Goal: Information Seeking & Learning: Learn about a topic

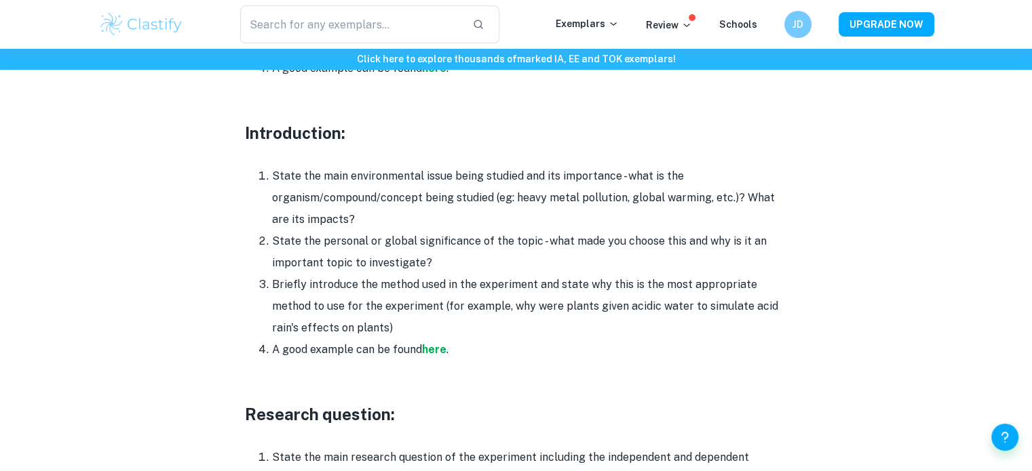
scroll to position [840, 0]
click at [438, 342] on strong "here" at bounding box center [434, 348] width 24 height 13
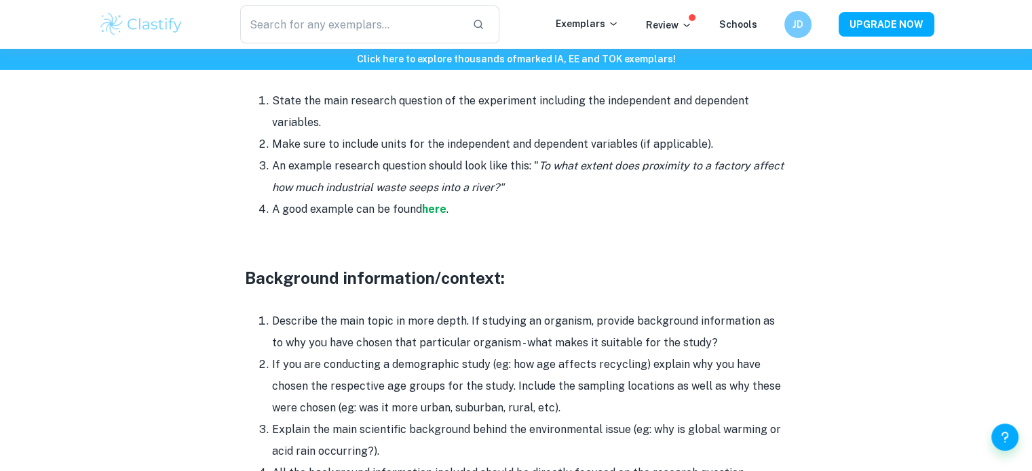
scroll to position [1196, 0]
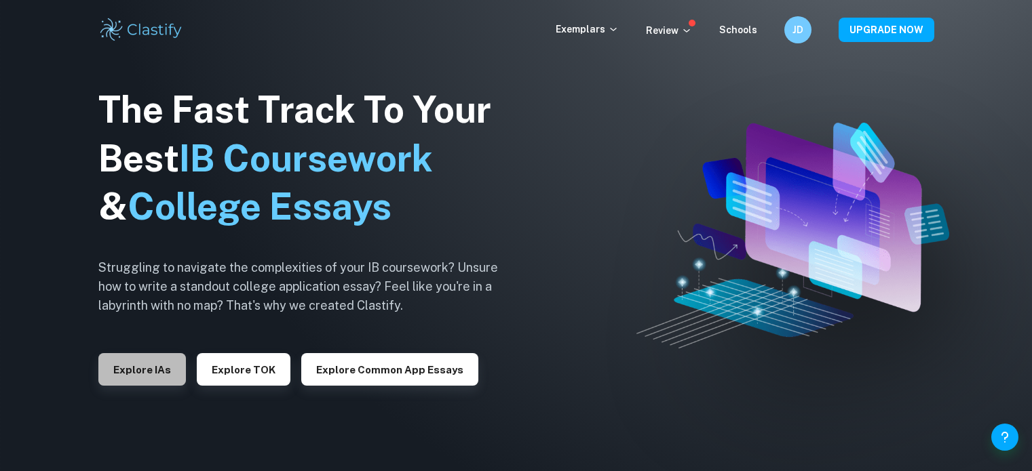
click at [152, 374] on button "Explore IAs" at bounding box center [141, 369] width 87 height 33
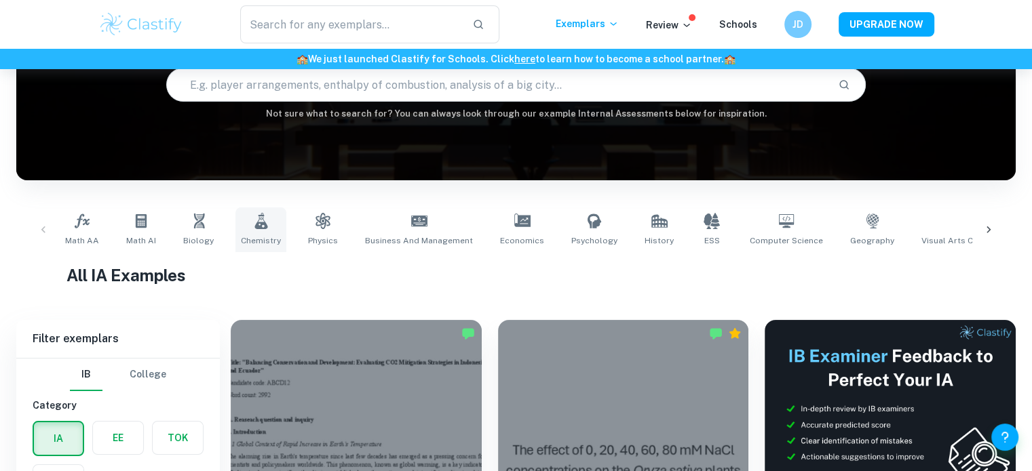
scroll to position [281, 0]
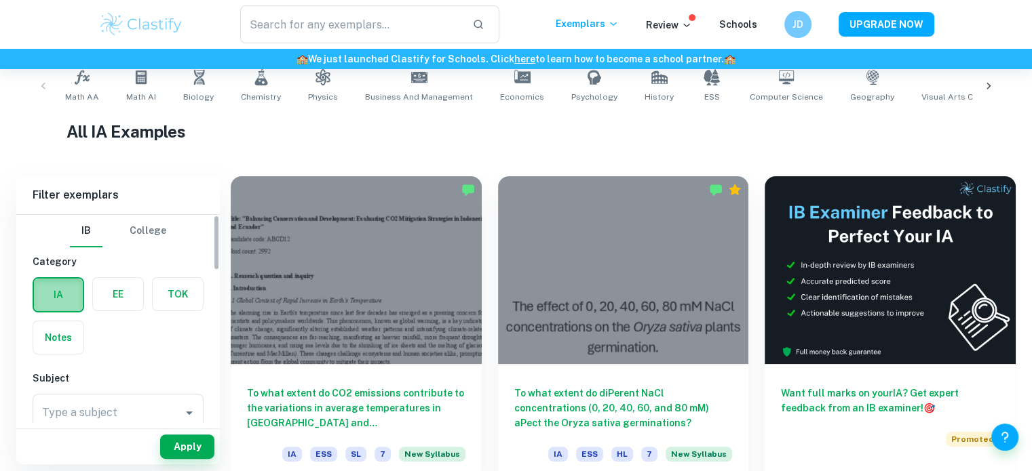
click at [68, 295] on label "button" at bounding box center [58, 295] width 49 height 33
click at [0, 0] on input "radio" at bounding box center [0, 0] width 0 height 0
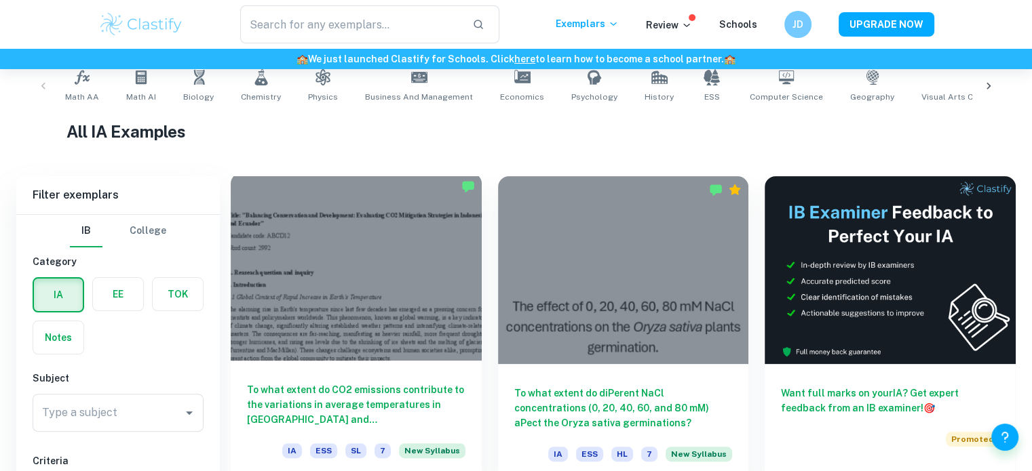
scroll to position [417, 0]
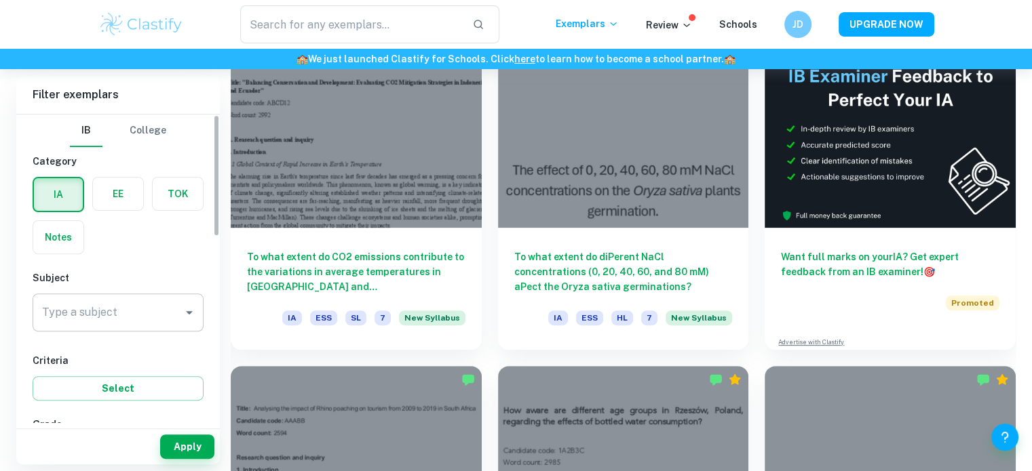
click at [148, 322] on input "Type a subject" at bounding box center [108, 313] width 138 height 26
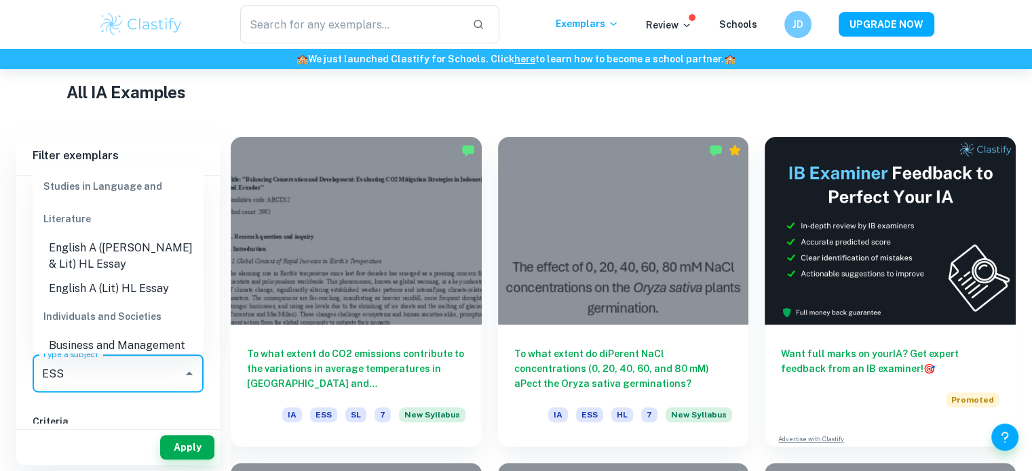
scroll to position [285, 0]
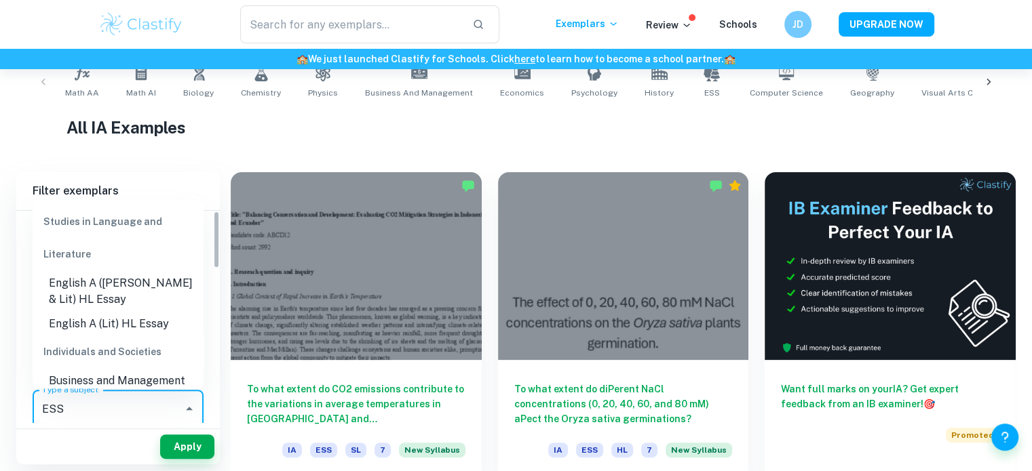
click at [98, 408] on input "ESS" at bounding box center [108, 409] width 138 height 26
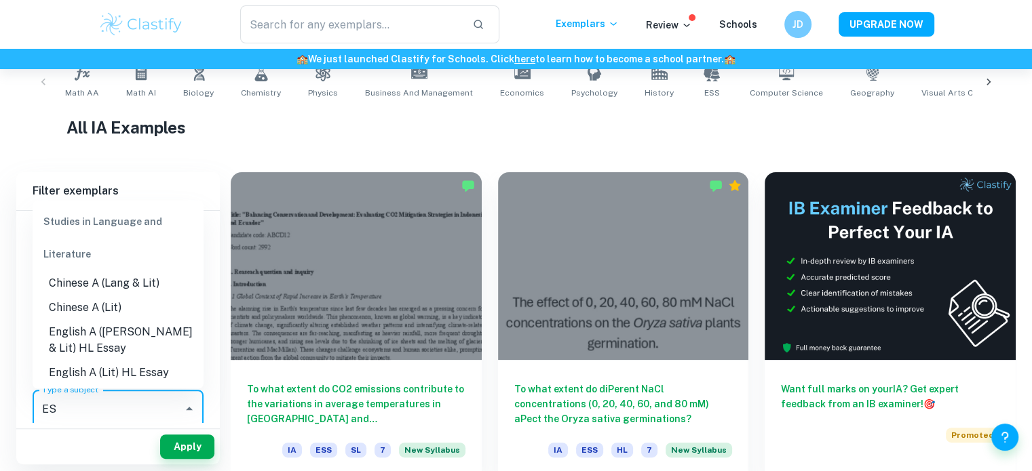
type input "E"
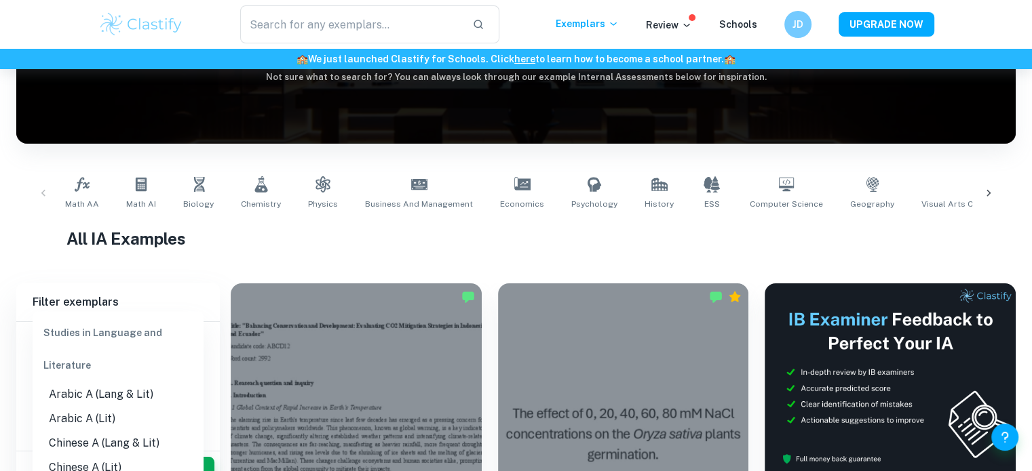
scroll to position [64, 0]
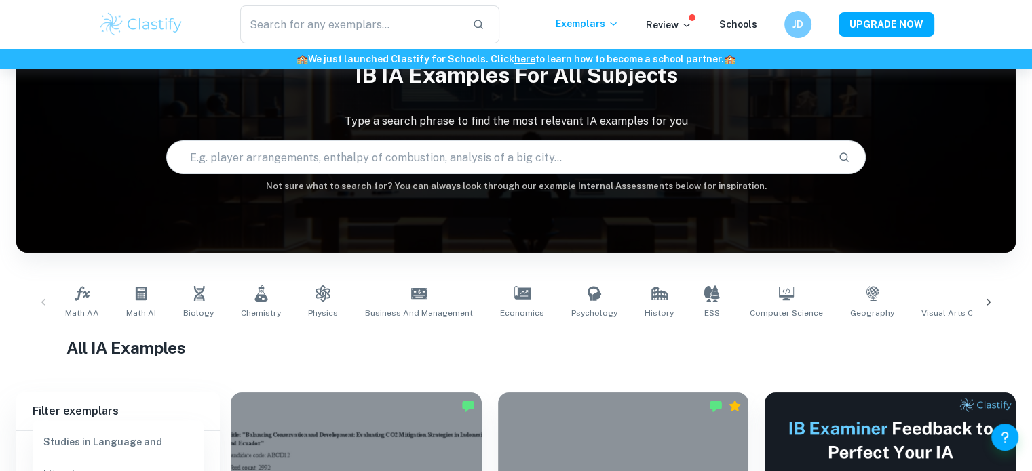
click at [348, 166] on input "text" at bounding box center [497, 157] width 660 height 38
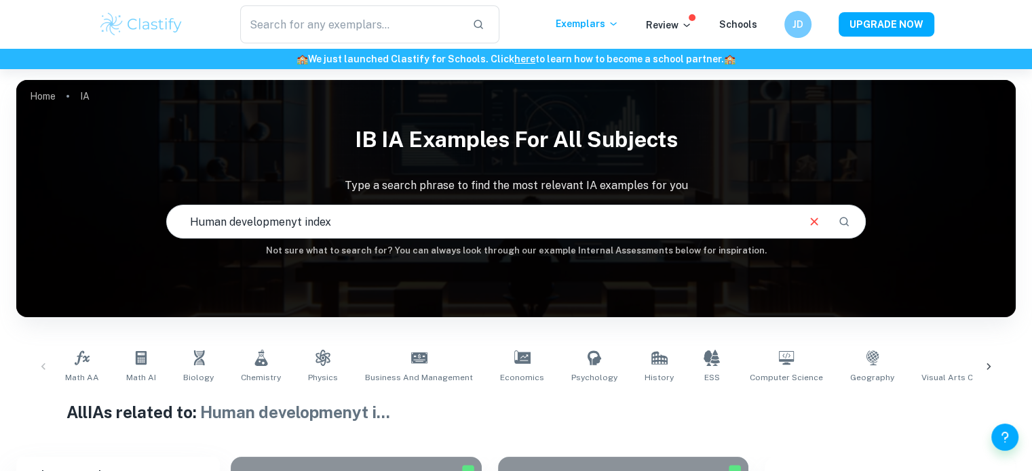
click at [298, 222] on input "Human developmenyt index" at bounding box center [481, 222] width 629 height 38
click at [295, 222] on input "Human developmenyt index" at bounding box center [481, 222] width 629 height 38
click at [367, 228] on input "Human development index" at bounding box center [481, 222] width 629 height 38
type input "Human development index"
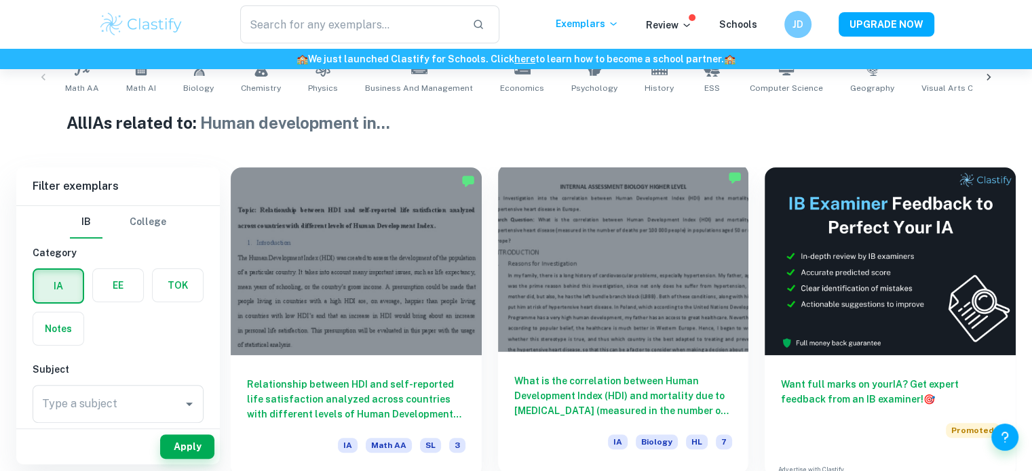
scroll to position [290, 0]
click at [587, 398] on h6 "What is the correlation between Human Development Index (HDI) and mortality due…" at bounding box center [623, 395] width 218 height 45
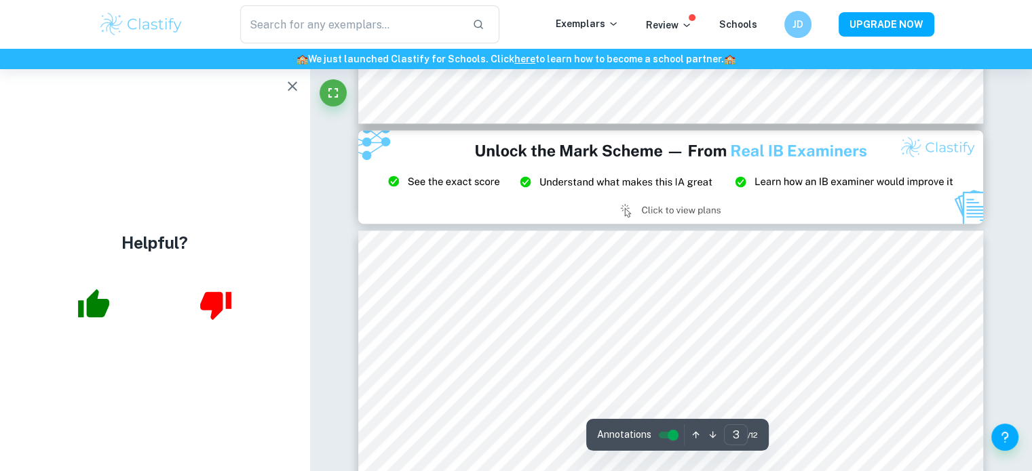
scroll to position [1834, 0]
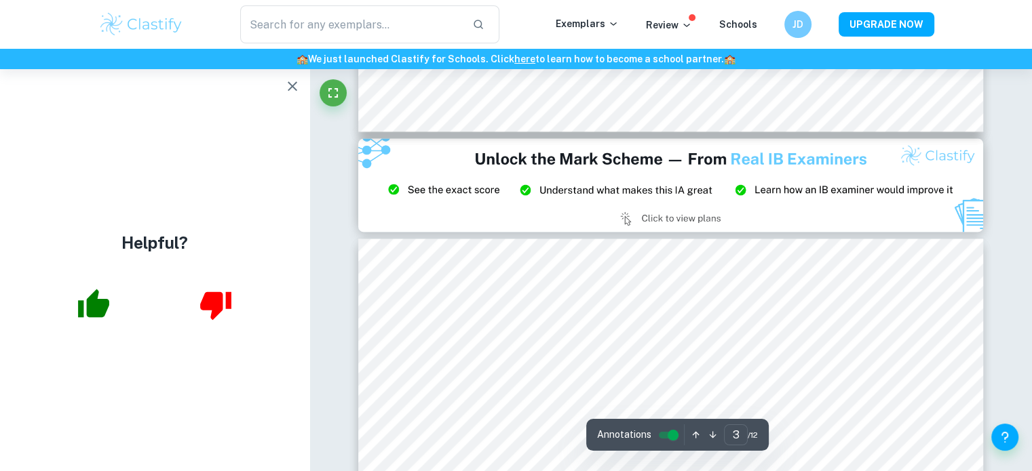
type input "2"
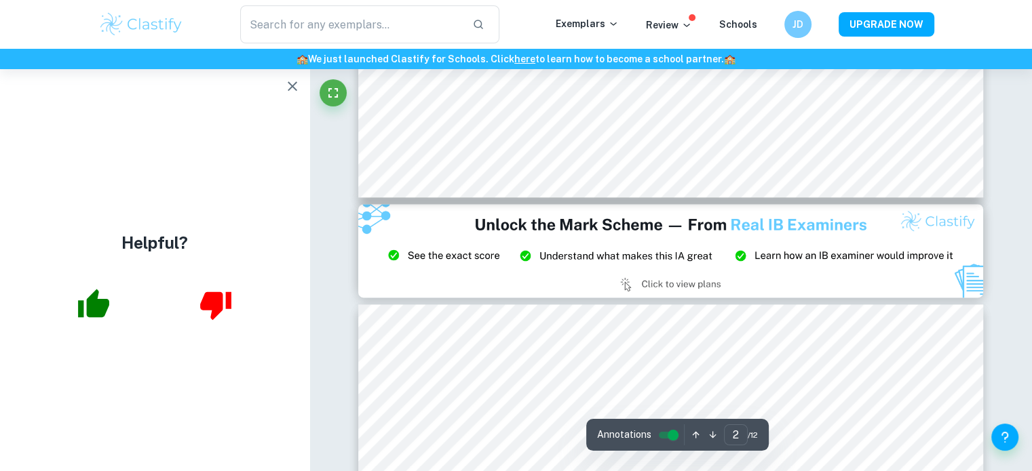
scroll to position [1759, 0]
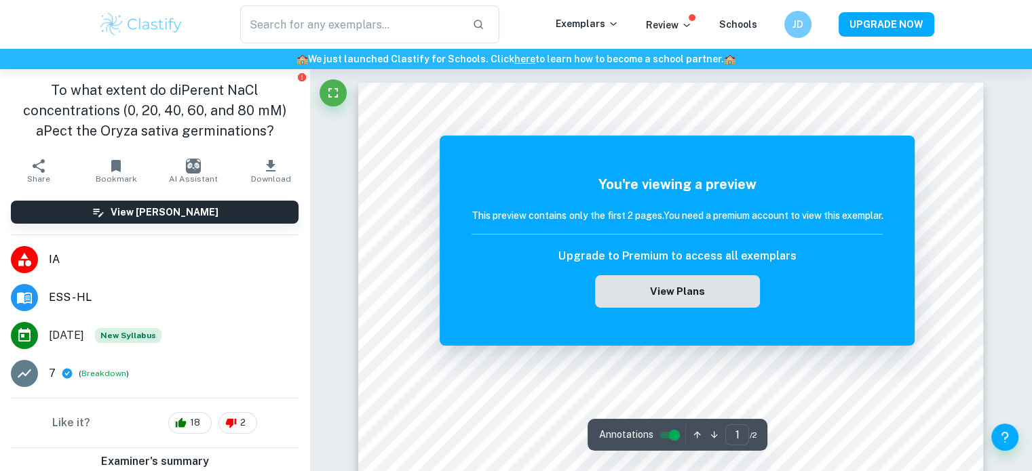
click at [697, 296] on button "View Plans" at bounding box center [677, 291] width 164 height 33
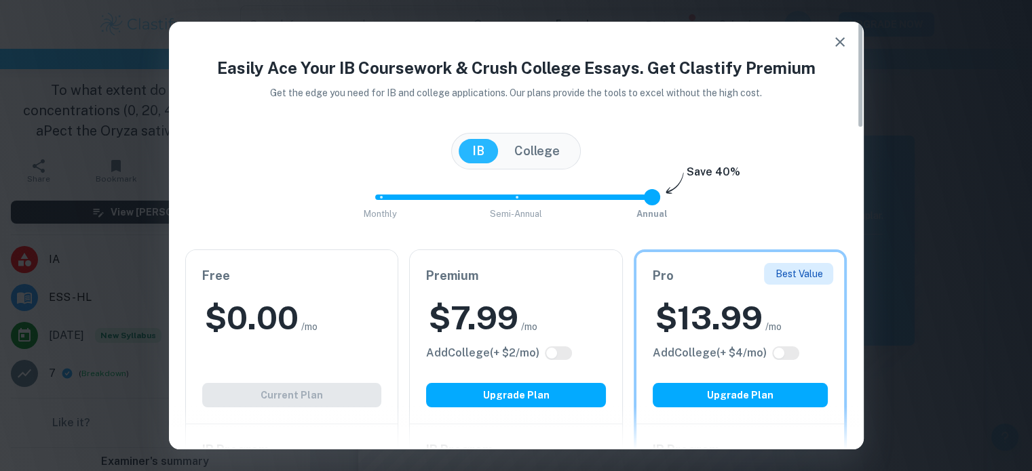
click at [842, 43] on icon "button" at bounding box center [840, 42] width 16 height 16
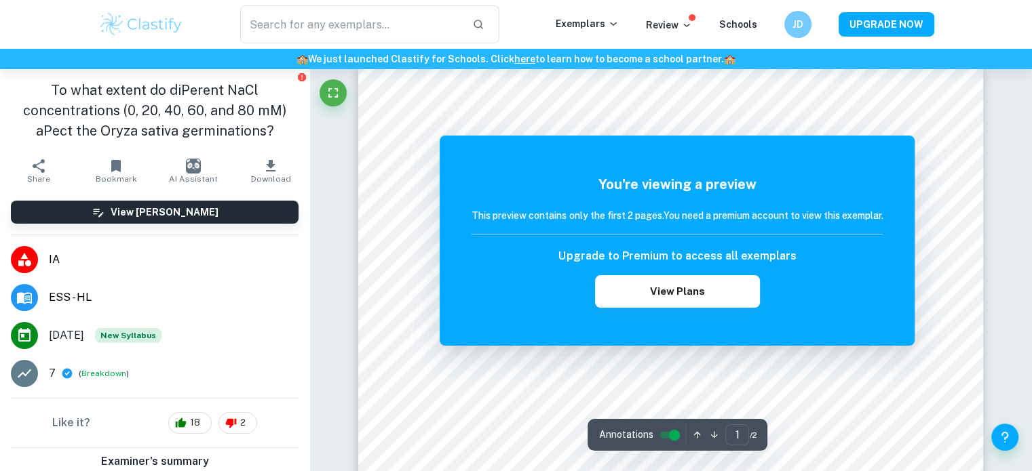
scroll to position [19, 0]
